Goal: Task Accomplishment & Management: Use online tool/utility

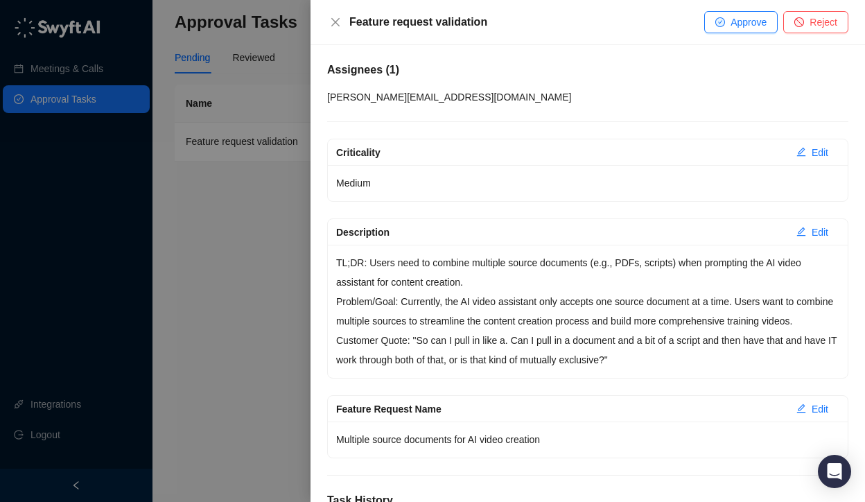
scroll to position [202, 0]
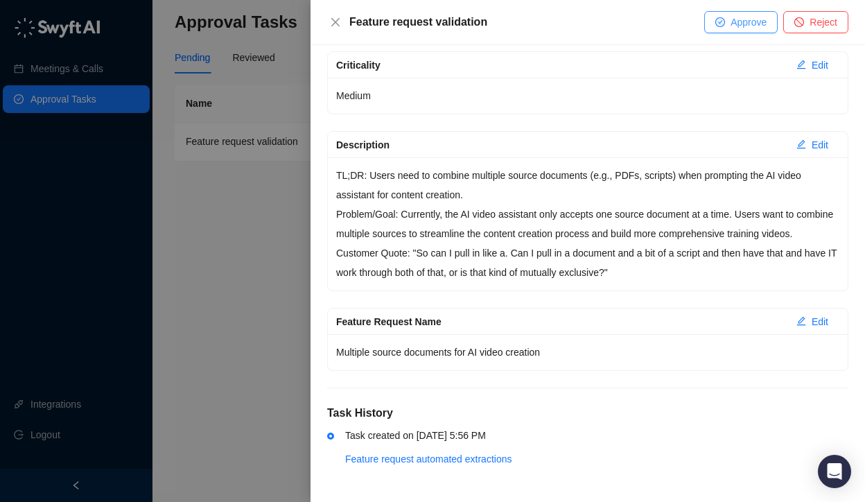
click at [731, 15] on span "Approve" at bounding box center [749, 22] width 36 height 15
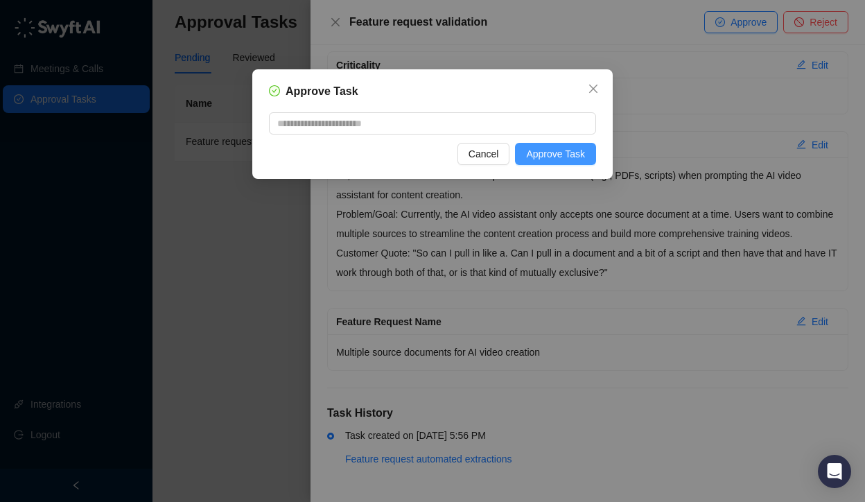
click at [557, 155] on span "Approve Task" at bounding box center [555, 153] width 59 height 15
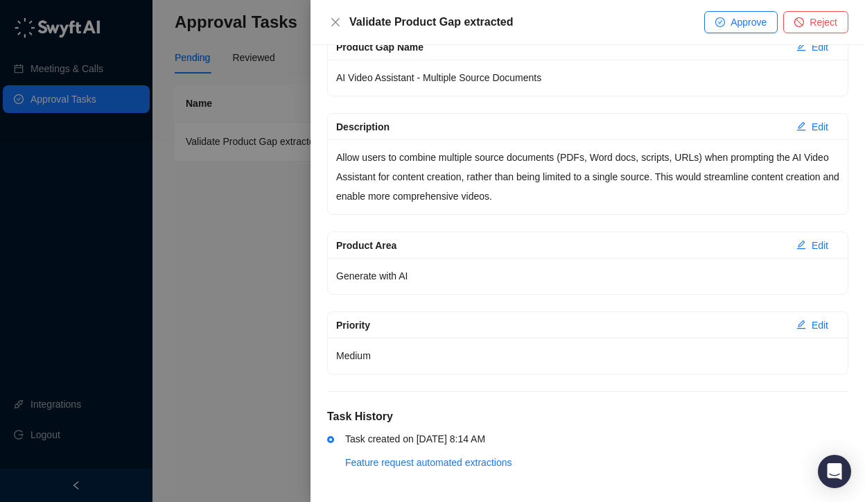
scroll to position [204, 0]
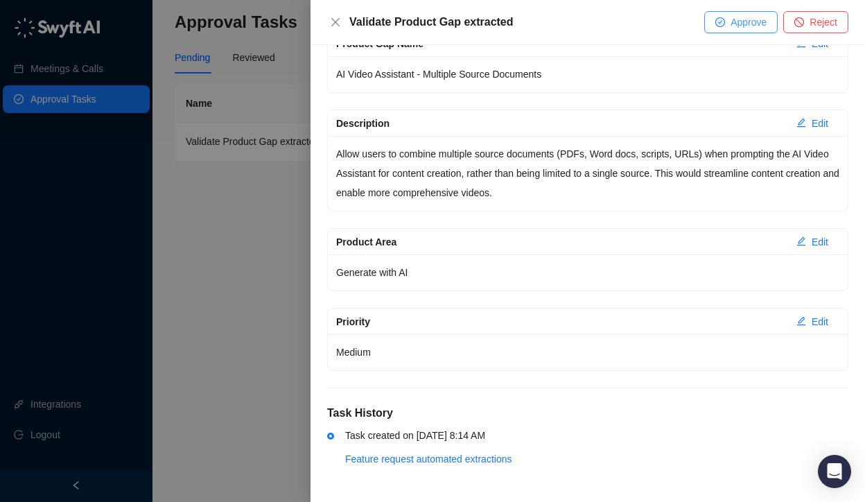
click at [743, 19] on span "Approve" at bounding box center [749, 22] width 36 height 15
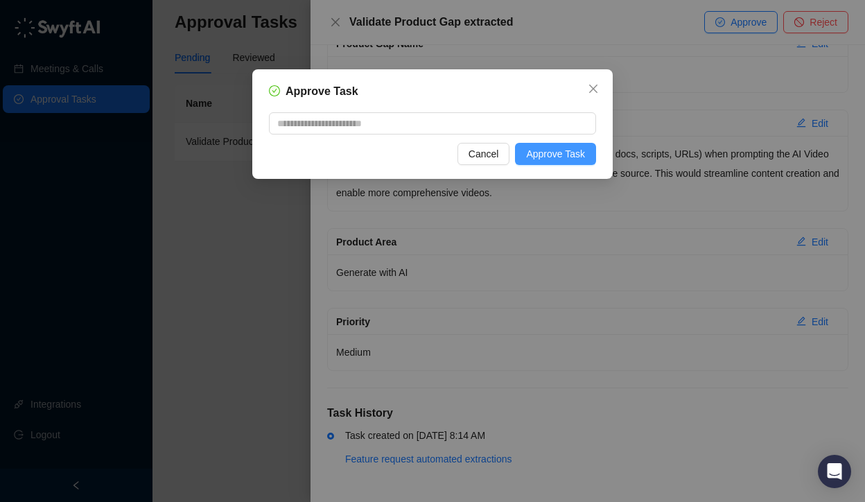
click at [543, 157] on span "Approve Task" at bounding box center [555, 153] width 59 height 15
